Goal: Information Seeking & Learning: Check status

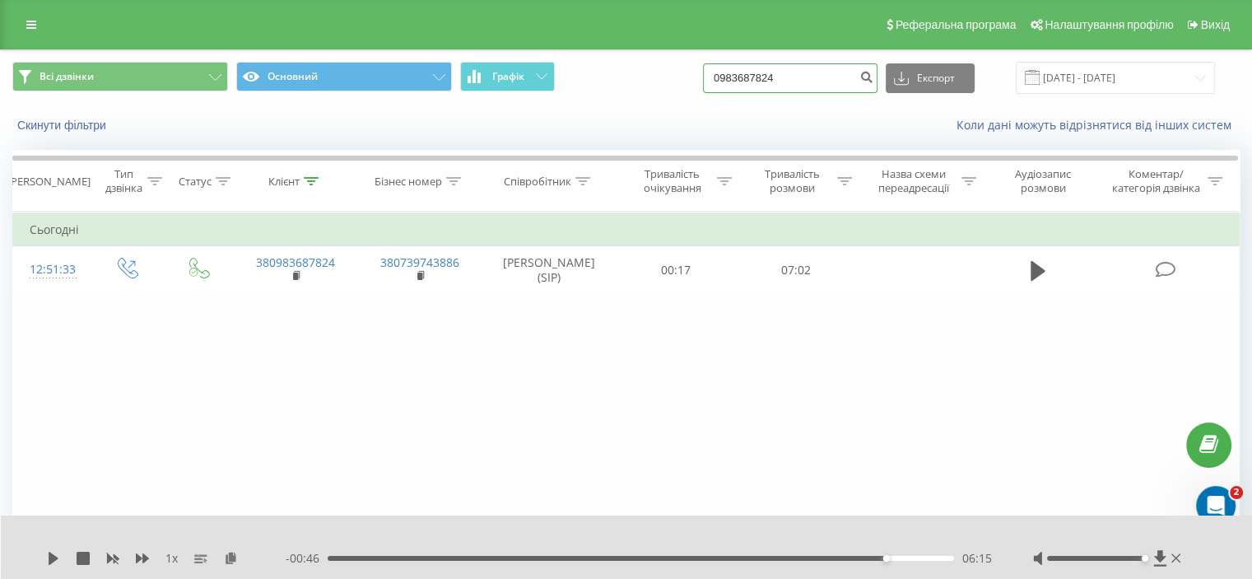
click at [783, 81] on input "0983687824" at bounding box center [790, 78] width 174 height 30
paste input "[PHONE_NUMBER]"
drag, startPoint x: 752, startPoint y: 75, endPoint x: 732, endPoint y: 75, distance: 19.8
click at [732, 75] on input "[PHONE_NUMBER]" at bounding box center [790, 78] width 174 height 30
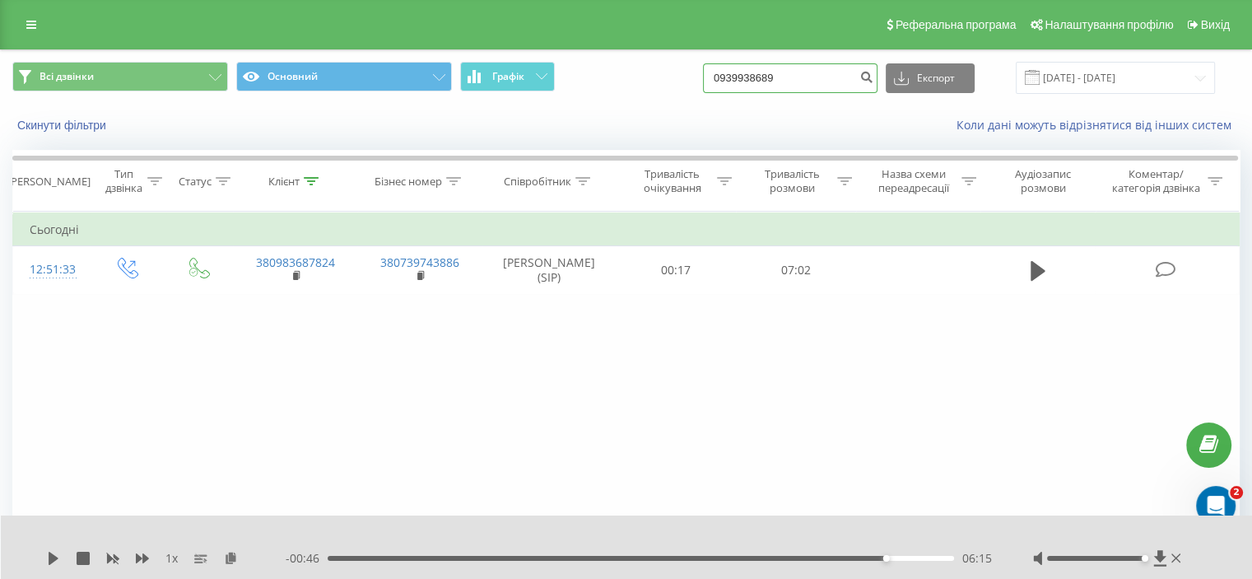
click at [755, 75] on input "0939938689" at bounding box center [790, 78] width 174 height 30
click at [756, 75] on input "0939938689" at bounding box center [790, 78] width 174 height 30
type input "0939938689"
click at [873, 75] on icon "submit" at bounding box center [866, 75] width 14 height 10
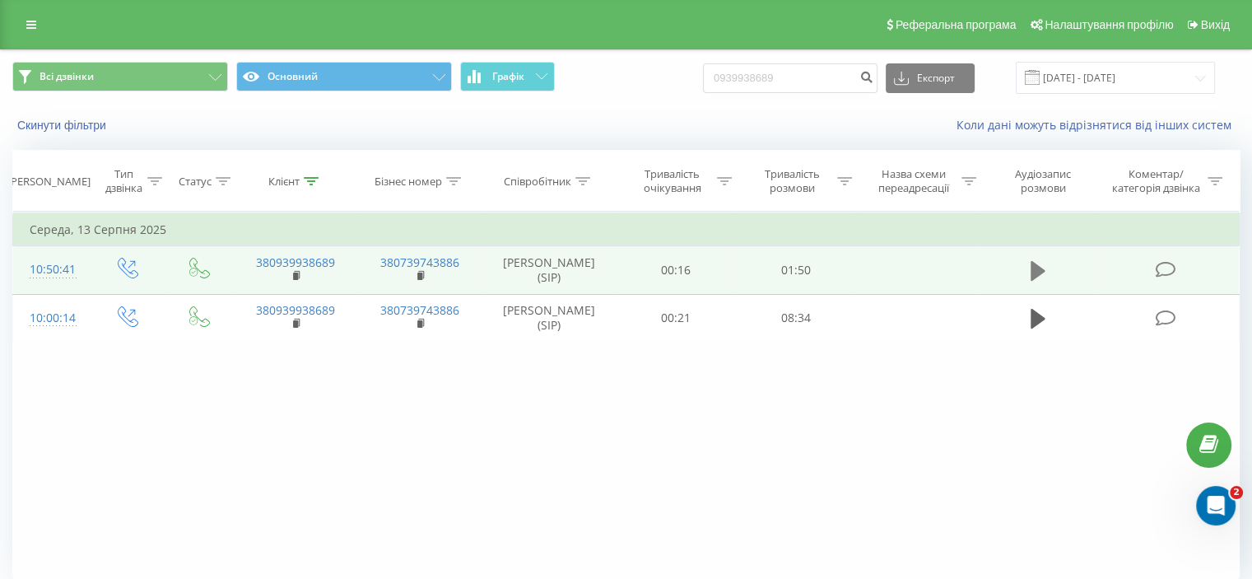
click at [1039, 266] on icon at bounding box center [1037, 271] width 15 height 20
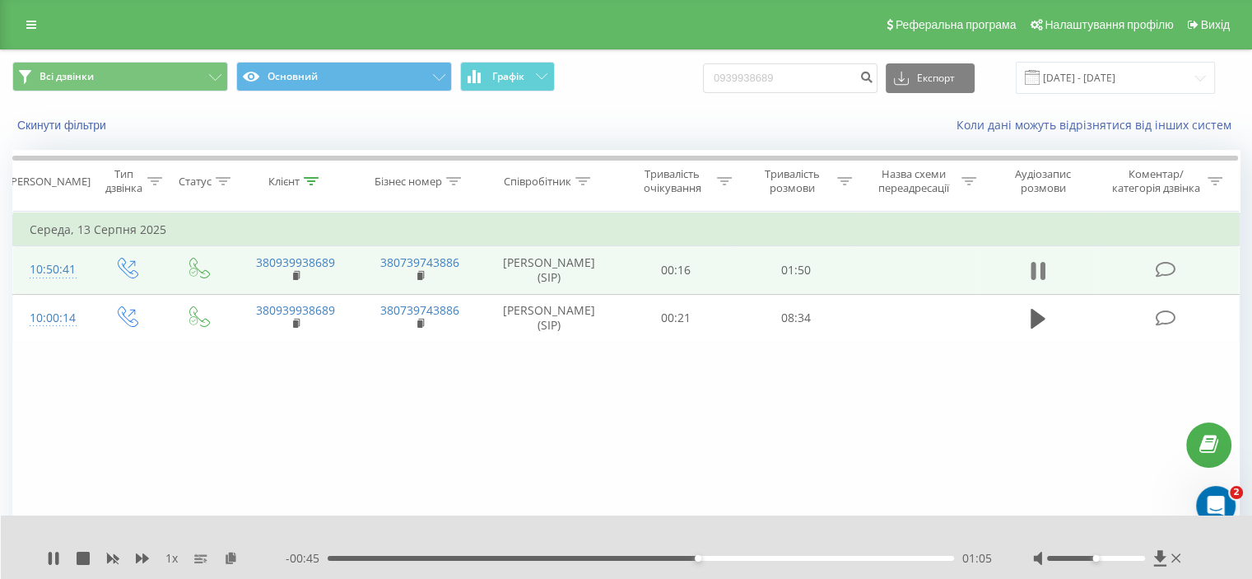
click at [1044, 266] on icon at bounding box center [1041, 271] width 5 height 18
